Goal: Entertainment & Leisure: Consume media (video, audio)

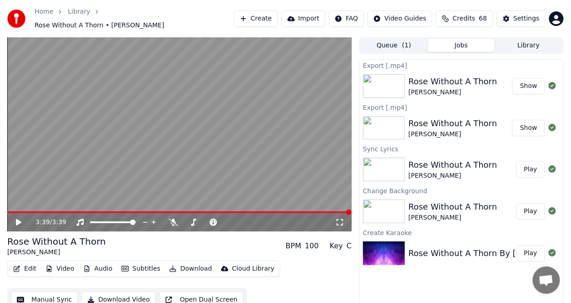
click at [563, 1] on div "Home Library Rose Without A Thorn • [PERSON_NAME] Create Import FAQ Video Guide…" at bounding box center [285, 18] width 571 height 37
drag, startPoint x: 564, startPoint y: 1, endPoint x: 570, endPoint y: 2, distance: 6.5
click at [566, 2] on div "Home Library Rose Without A Thorn • [PERSON_NAME] Create Import FAQ Video Guide…" at bounding box center [285, 18] width 571 height 37
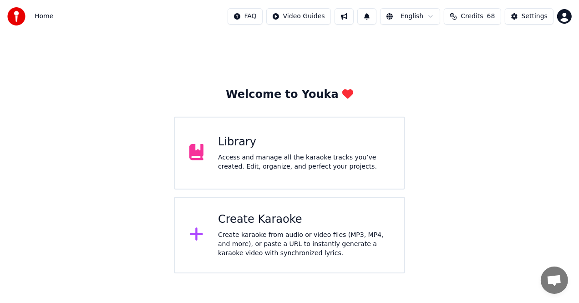
click at [221, 138] on div "Library" at bounding box center [304, 142] width 172 height 15
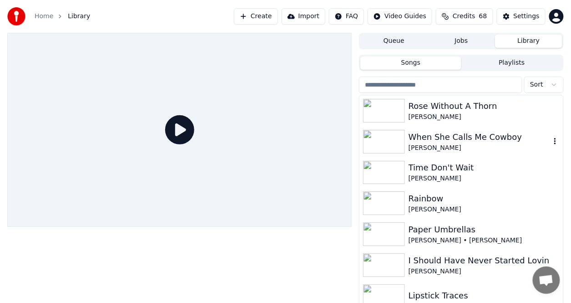
click at [433, 138] on div "When She Calls Me Cowboy" at bounding box center [480, 137] width 142 height 13
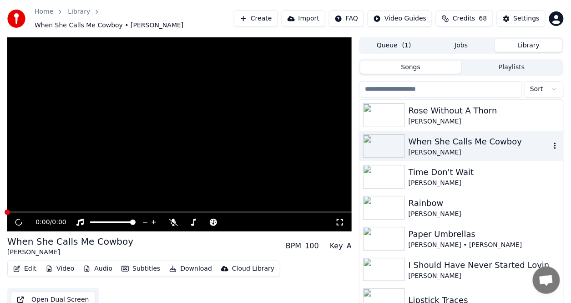
click at [433, 138] on div "When She Calls Me Cowboy" at bounding box center [480, 141] width 142 height 13
